Goal: Communication & Community: Answer question/provide support

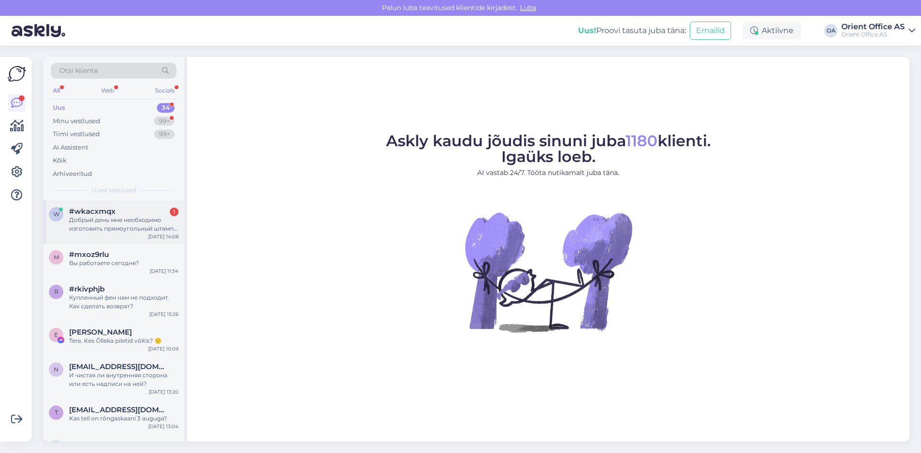
click at [106, 229] on div "Добрый день мне необходимо изготовить прямоугольный штамп компании и круглую пе…" at bounding box center [123, 224] width 109 height 17
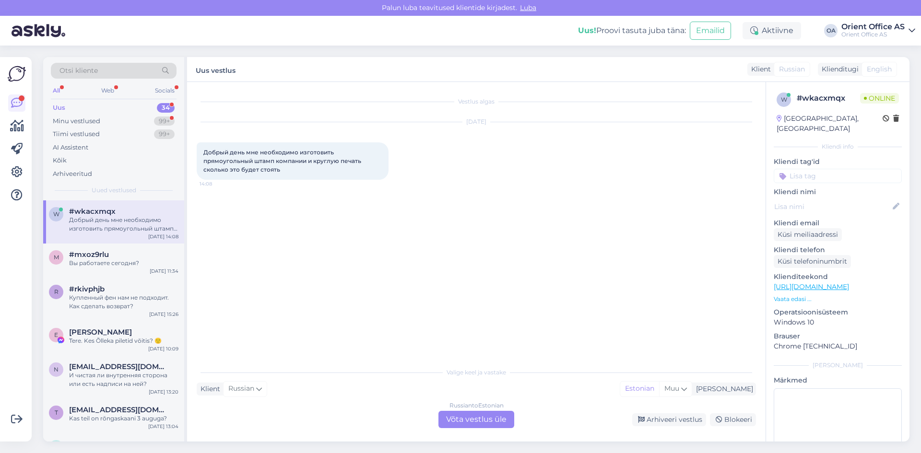
click at [489, 425] on div "Russian to Estonian Võta vestlus üle" at bounding box center [477, 419] width 76 height 17
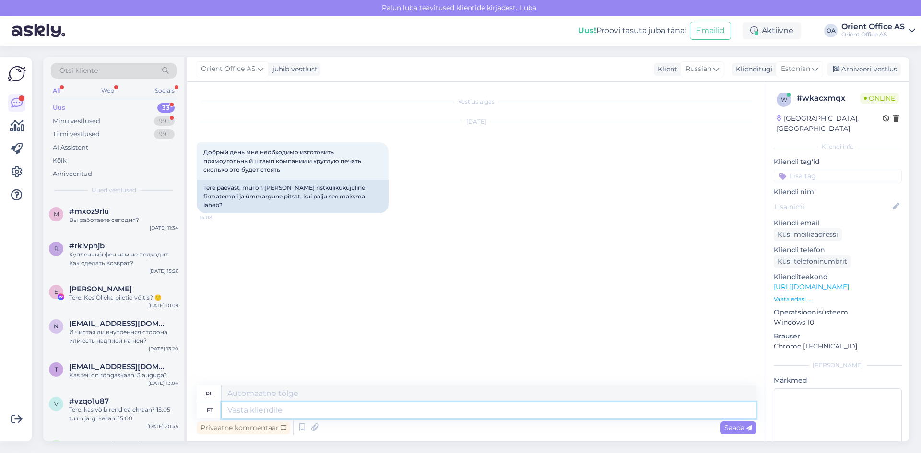
click at [296, 407] on textarea at bounding box center [489, 411] width 534 height 16
type textarea "Tere!"
type textarea "Привет"
type textarea "Tere!"
type textarea "Привет!"
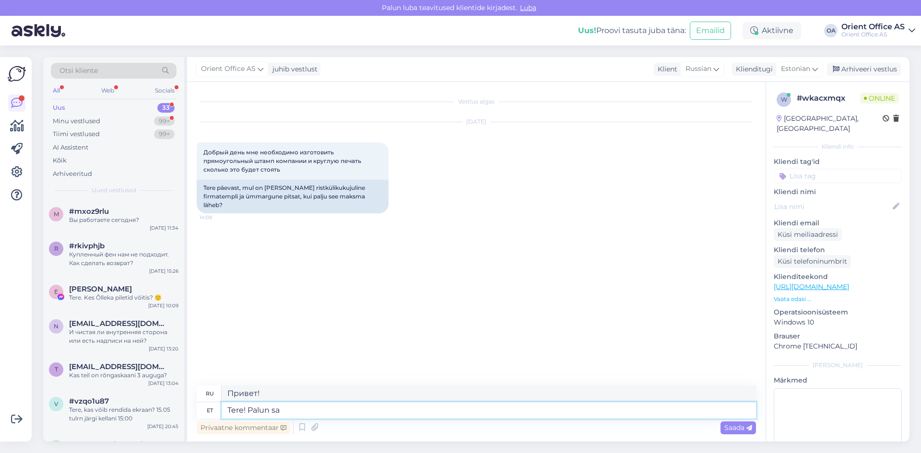
type textarea "Tere! Palun saa"
type textarea "Здравствуйте! Пожалуйста."
type textarea "Tere! Palun saat"
type textarea "Здравствуйте! Пожалуйста, получите"
type textarea "Tere! Palun saatke"
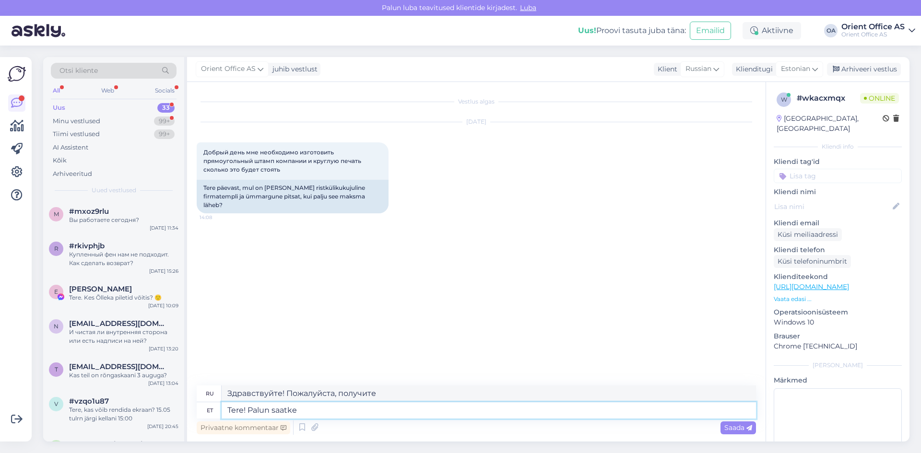
type textarea "Здравствуйте! Пожалуйста, отправьте"
type textarea "Tere! Palun saatke oma so"
type textarea "Здравствуйте! Пожалуйста, отправьте ваш"
type textarea "Tere! Palun saatke oma soov"
type textarea "Здравствуйте! Пожалуйста, отправьте ваш запрос."
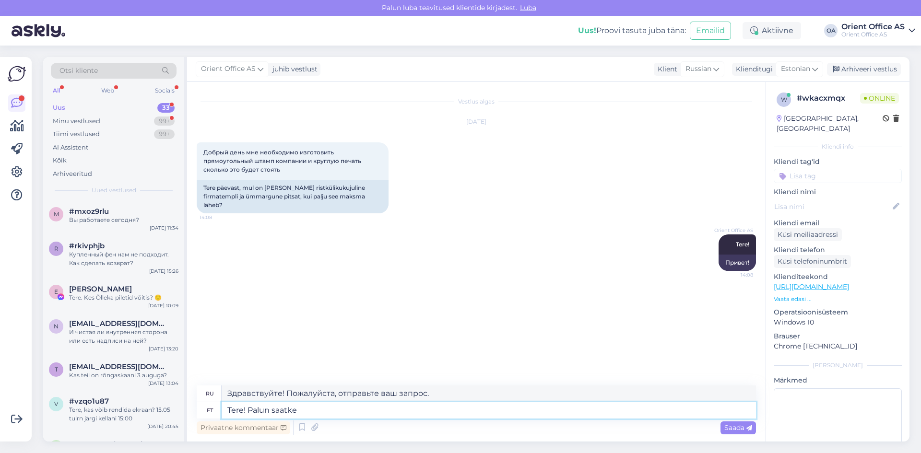
type textarea "Tere! Palun saatk"
type textarea "Здравствуйте! Пожалуйста, отправьте ваш"
type textarea "Tere! [GEOGRAPHIC_DATA]"
type textarea "Здравствуйте! Пожалуйста, отправьте"
type textarea "Tere! P"
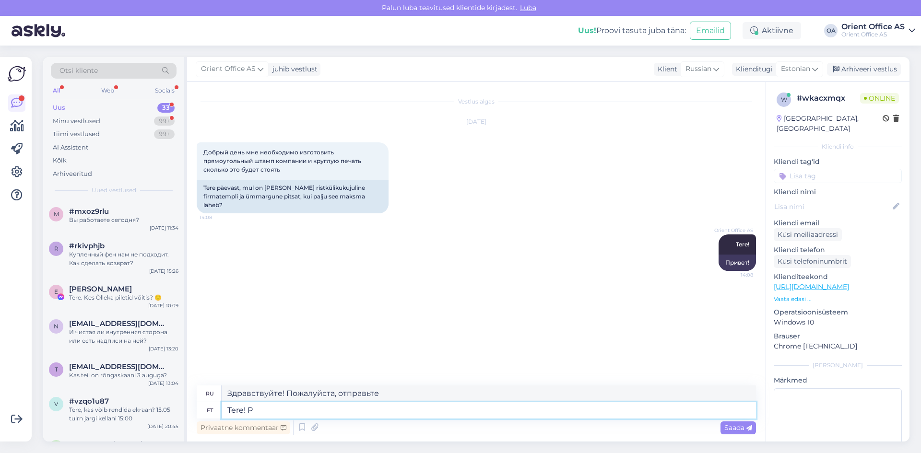
type textarea "Здравствуйте! Пожалуйста."
type textarea "Ter"
type textarea "Привет!"
type textarea "T"
